Goal: Task Accomplishment & Management: Manage account settings

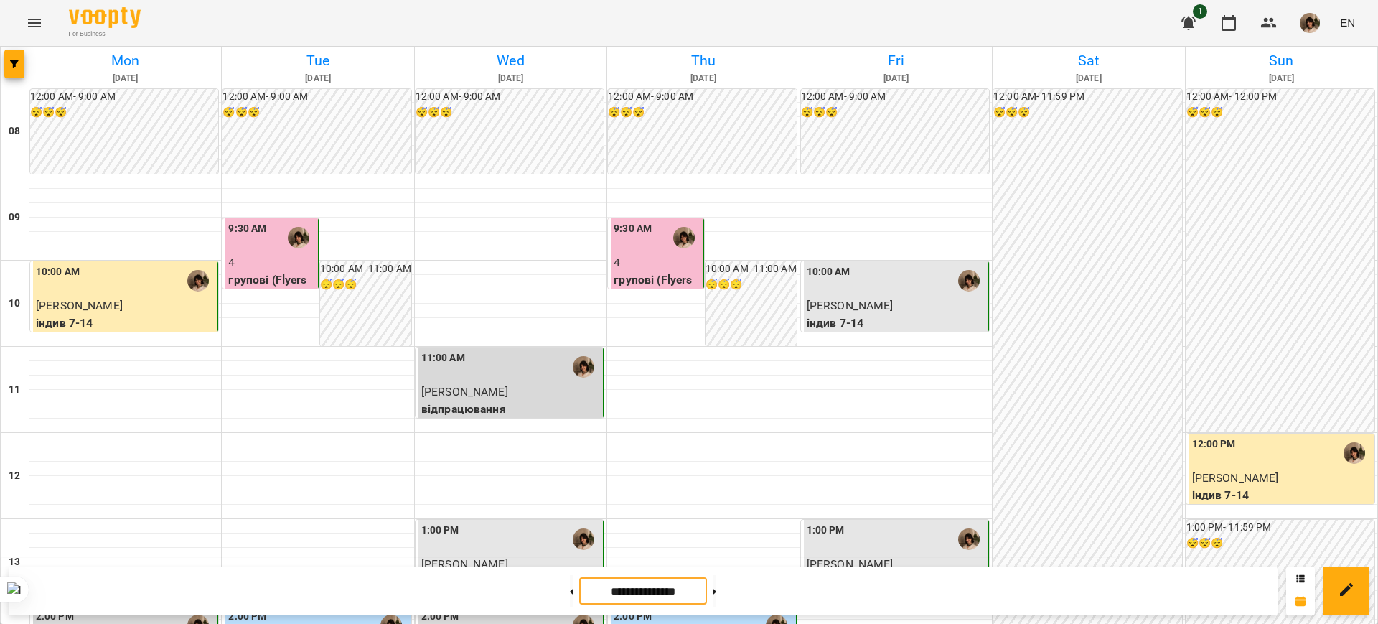
click at [639, 583] on input "**********" at bounding box center [643, 591] width 128 height 28
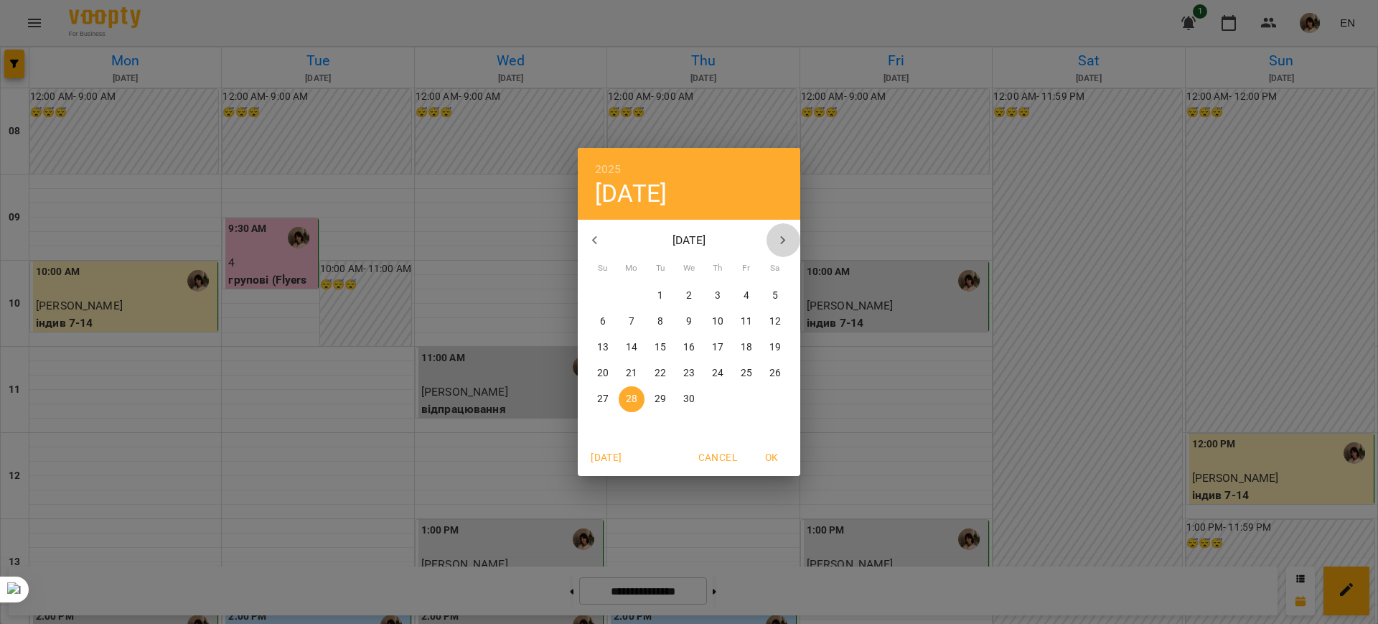
click at [785, 237] on icon "button" at bounding box center [782, 240] width 17 height 17
click at [687, 371] on p "23" at bounding box center [688, 373] width 11 height 14
type input "**********"
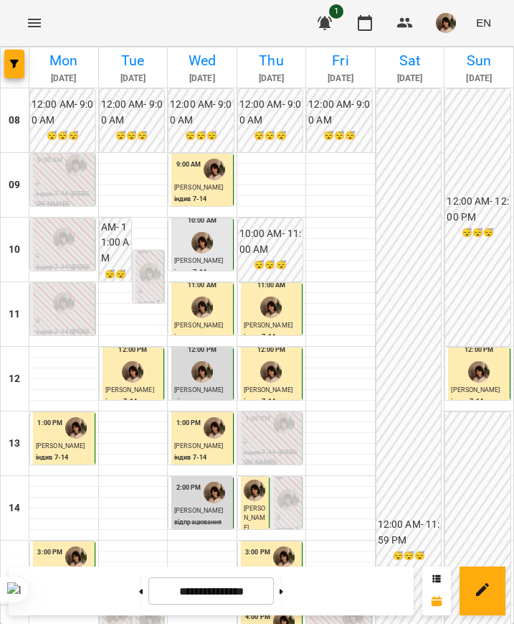
scroll to position [269, 0]
click at [242, 594] on input "**********" at bounding box center [212, 591] width 126 height 28
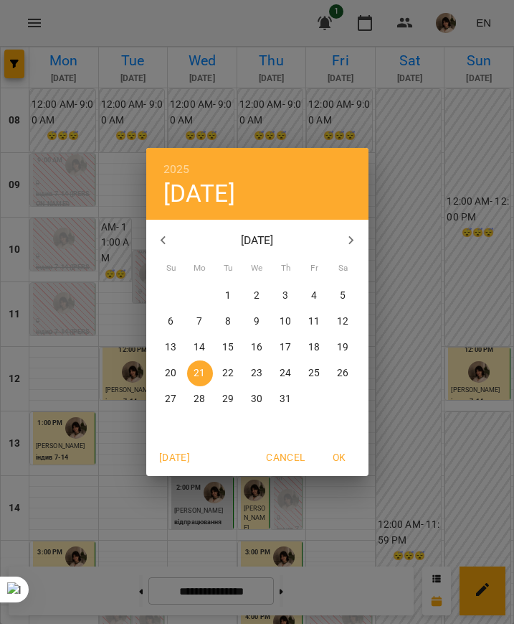
click at [350, 236] on icon "button" at bounding box center [351, 240] width 5 height 9
click at [169, 245] on icon "button" at bounding box center [163, 240] width 17 height 17
click at [281, 348] on p "14" at bounding box center [285, 347] width 11 height 14
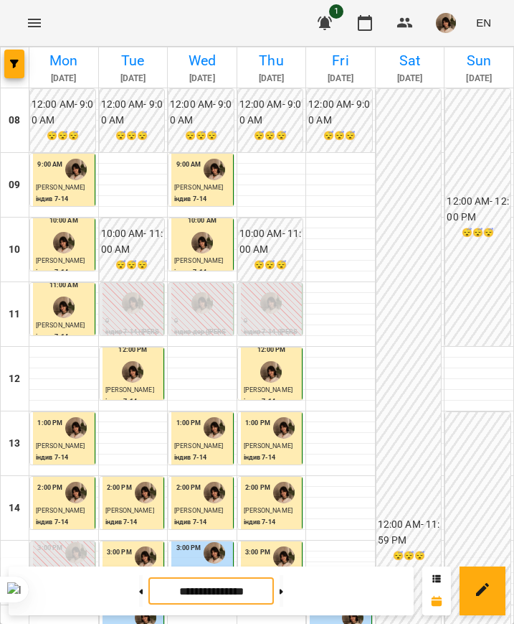
scroll to position [75, 0]
click at [283, 586] on button at bounding box center [282, 591] width 4 height 32
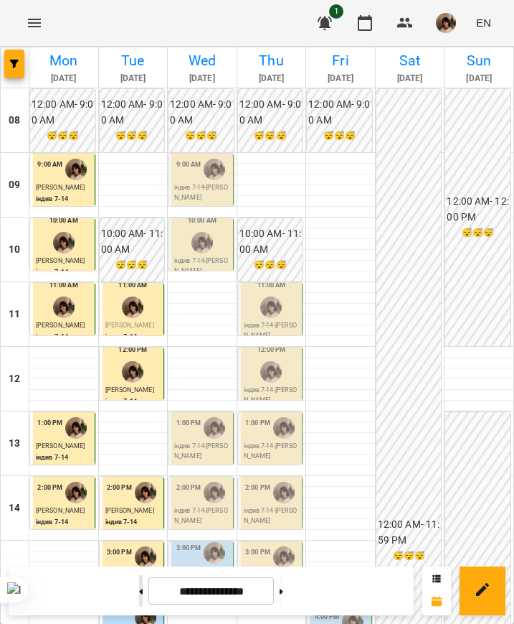
click at [139, 596] on button at bounding box center [141, 591] width 4 height 32
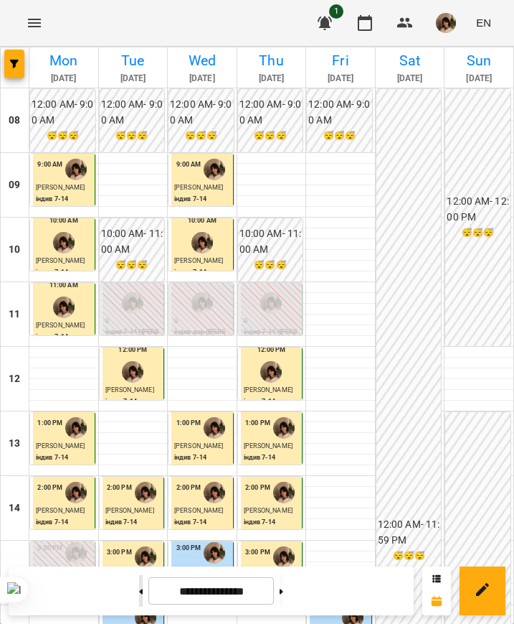
click at [139, 596] on button at bounding box center [141, 591] width 4 height 32
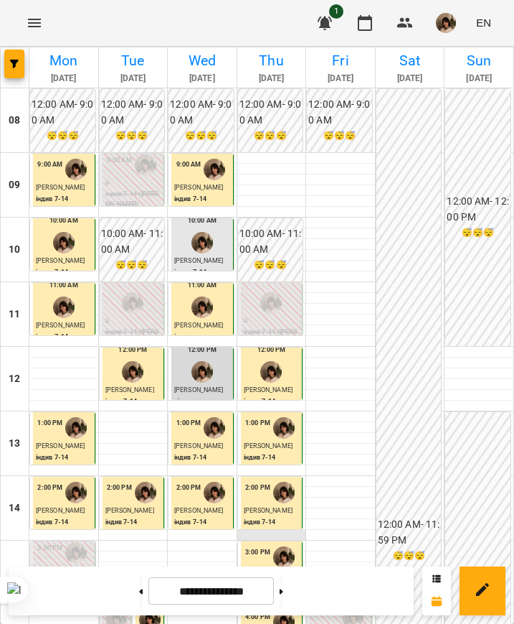
scroll to position [433, 0]
click at [139, 593] on button at bounding box center [141, 591] width 4 height 32
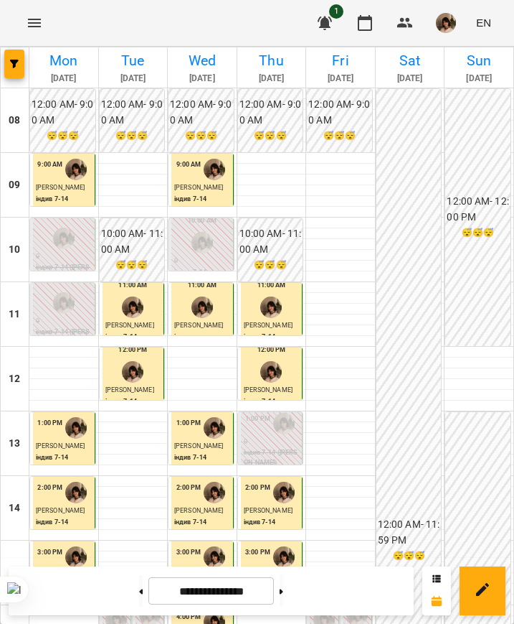
scroll to position [0, 0]
click at [283, 591] on icon at bounding box center [282, 590] width 4 height 5
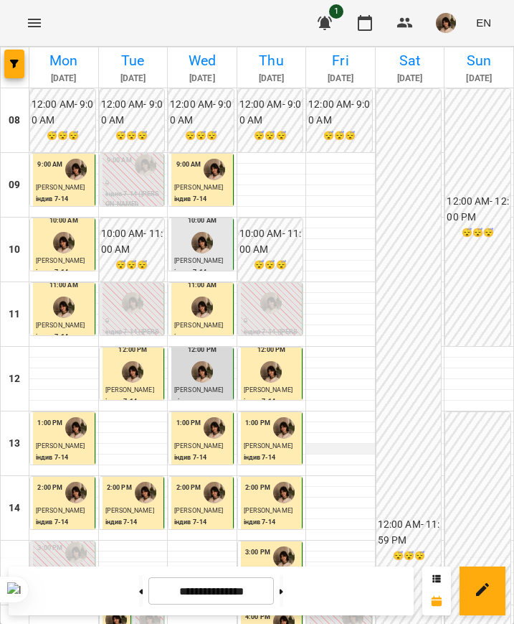
scroll to position [433, 0]
click at [139, 590] on icon at bounding box center [141, 591] width 4 height 6
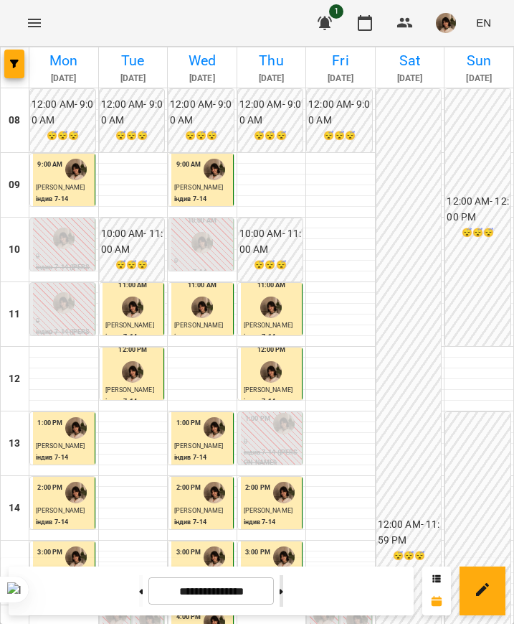
click at [283, 593] on button at bounding box center [282, 591] width 4 height 32
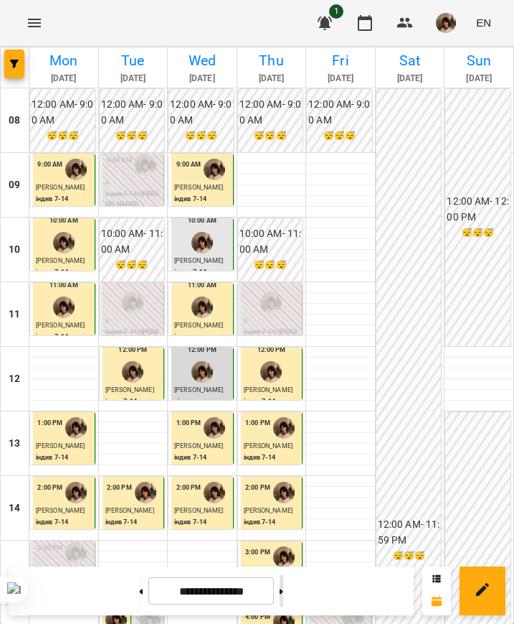
click at [283, 593] on button at bounding box center [282, 591] width 4 height 32
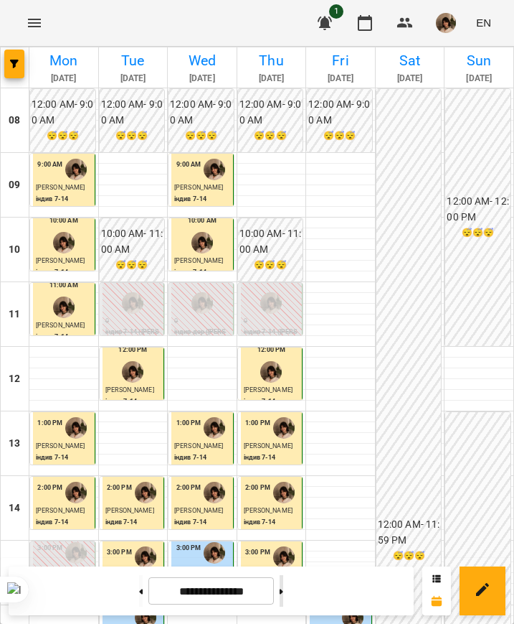
click at [283, 593] on button at bounding box center [282, 591] width 4 height 32
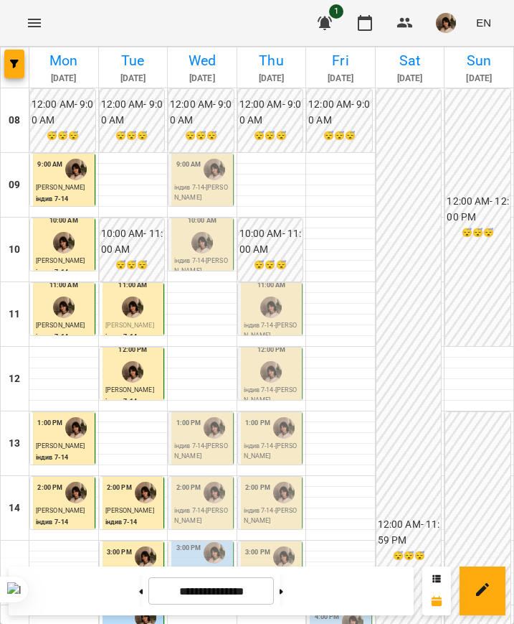
scroll to position [0, 0]
click at [139, 593] on button at bounding box center [141, 591] width 4 height 32
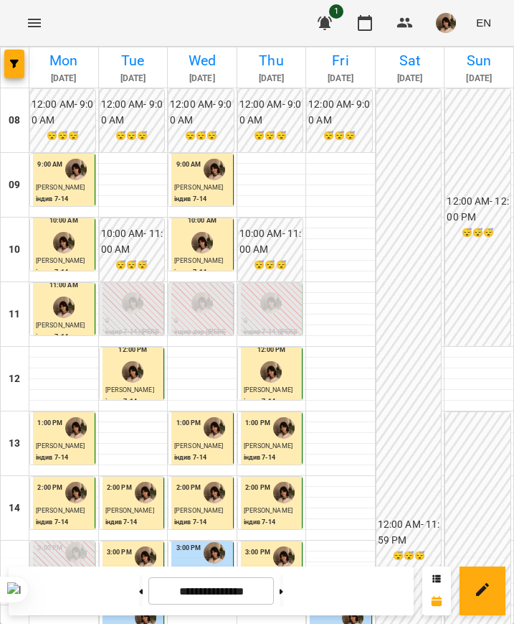
scroll to position [433, 0]
click at [283, 591] on button at bounding box center [282, 591] width 4 height 32
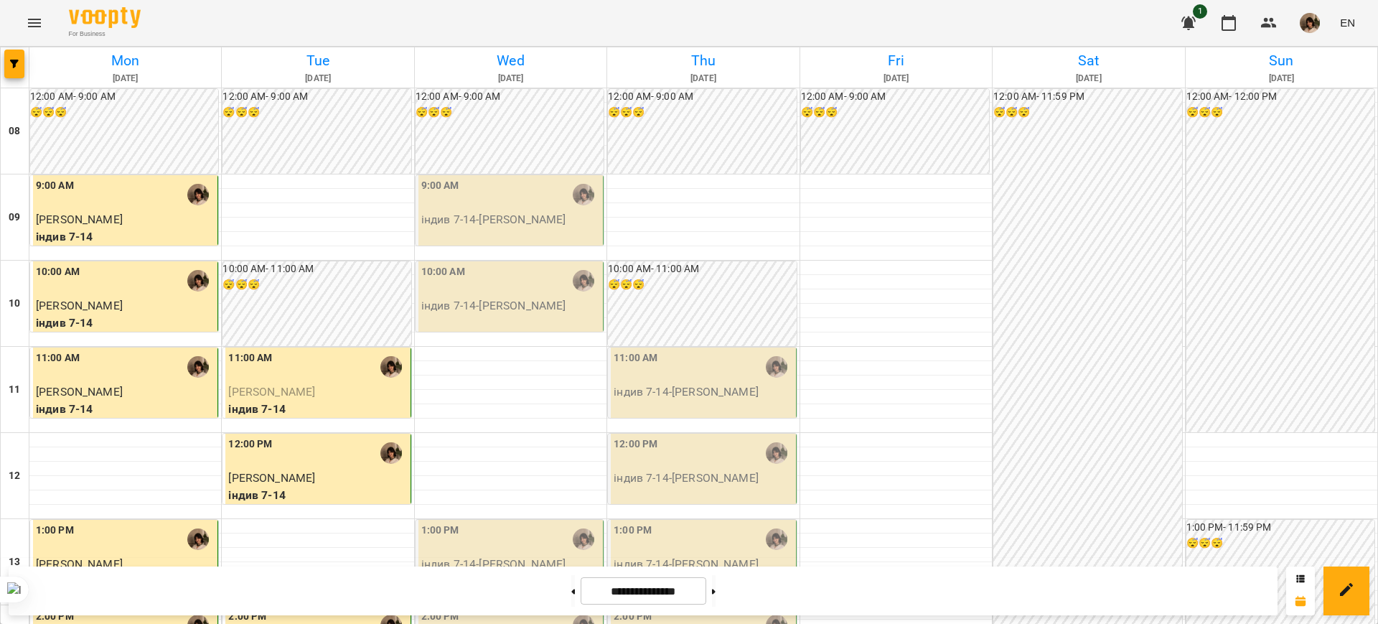
scroll to position [215, 0]
click at [514, 588] on icon at bounding box center [573, 591] width 4 height 6
type input "**********"
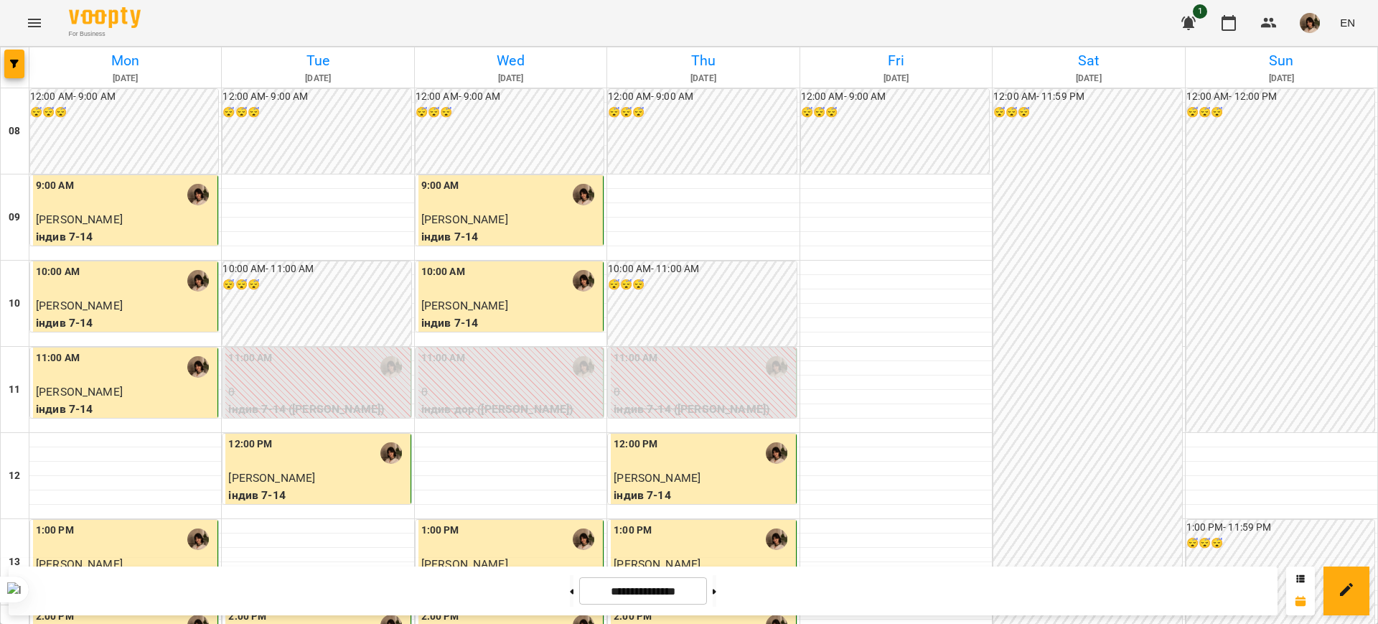
scroll to position [735, 0]
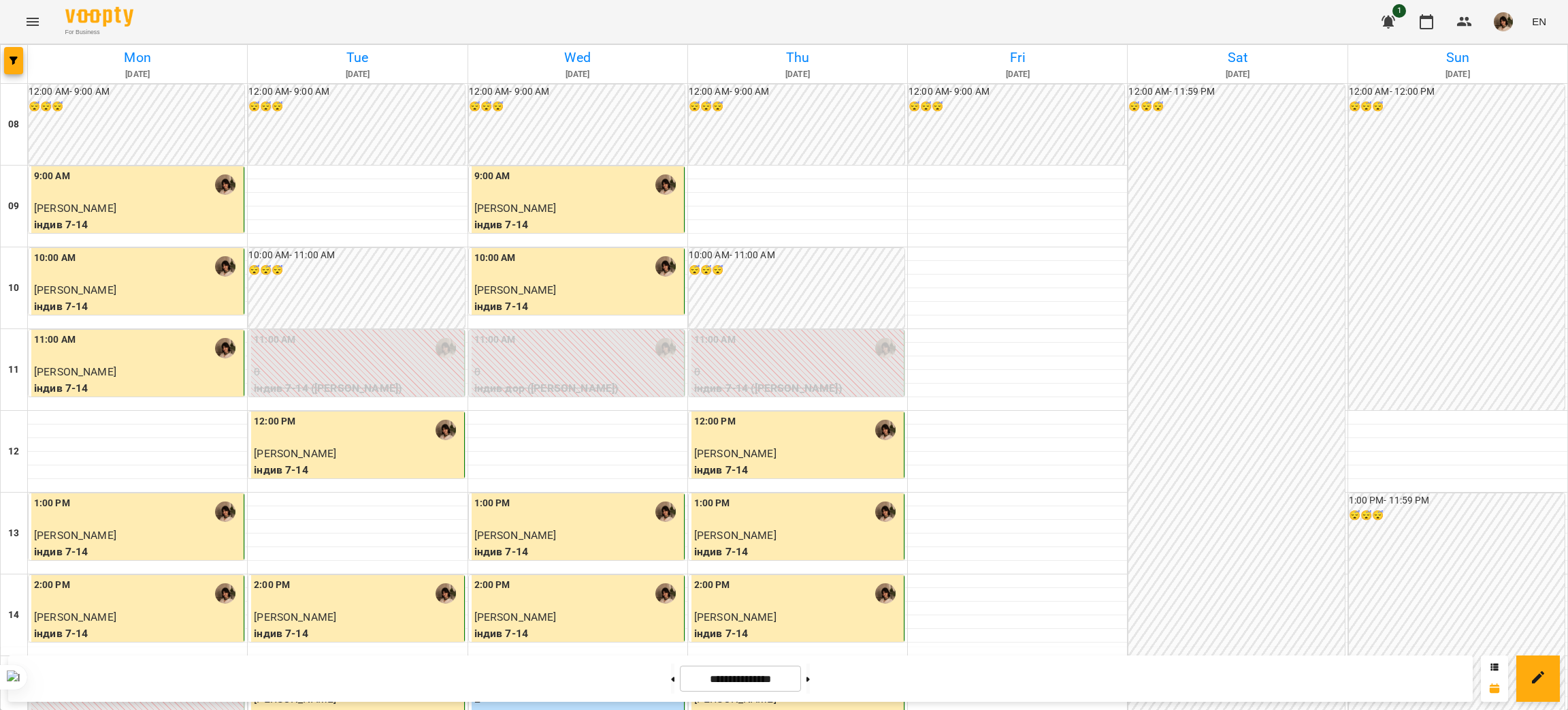
scroll to position [510, 0]
